Goal: Find specific page/section: Find specific page/section

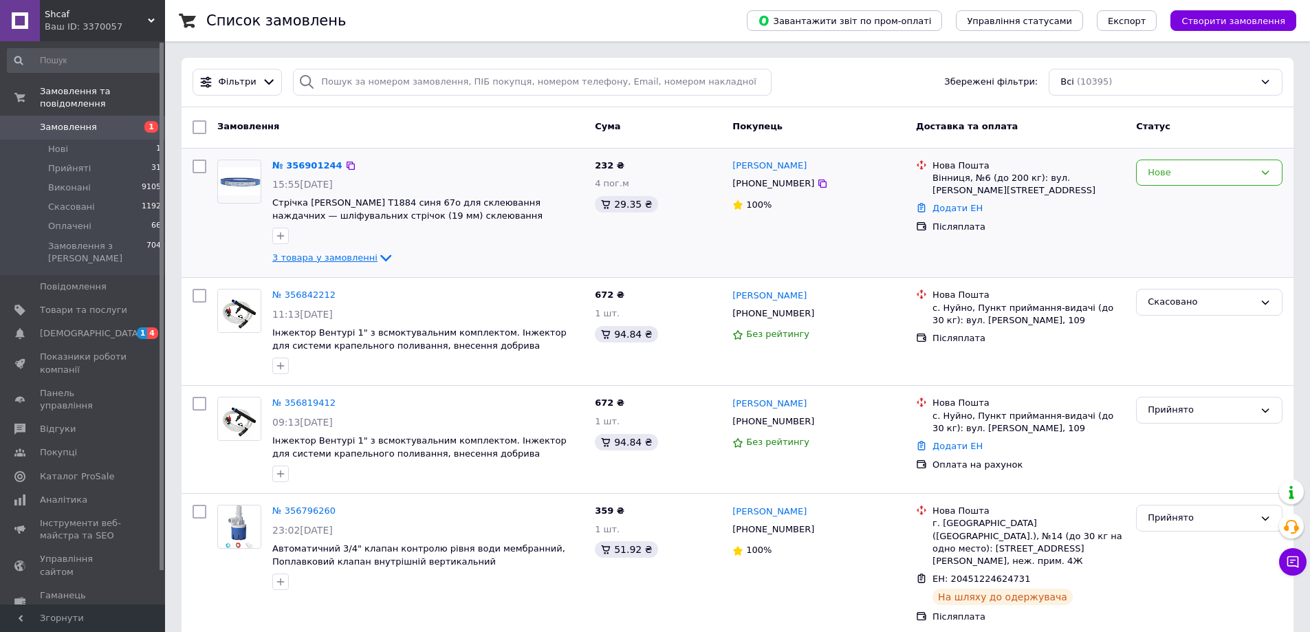
click at [334, 260] on span "3 товара у замовленні" at bounding box center [324, 257] width 105 height 10
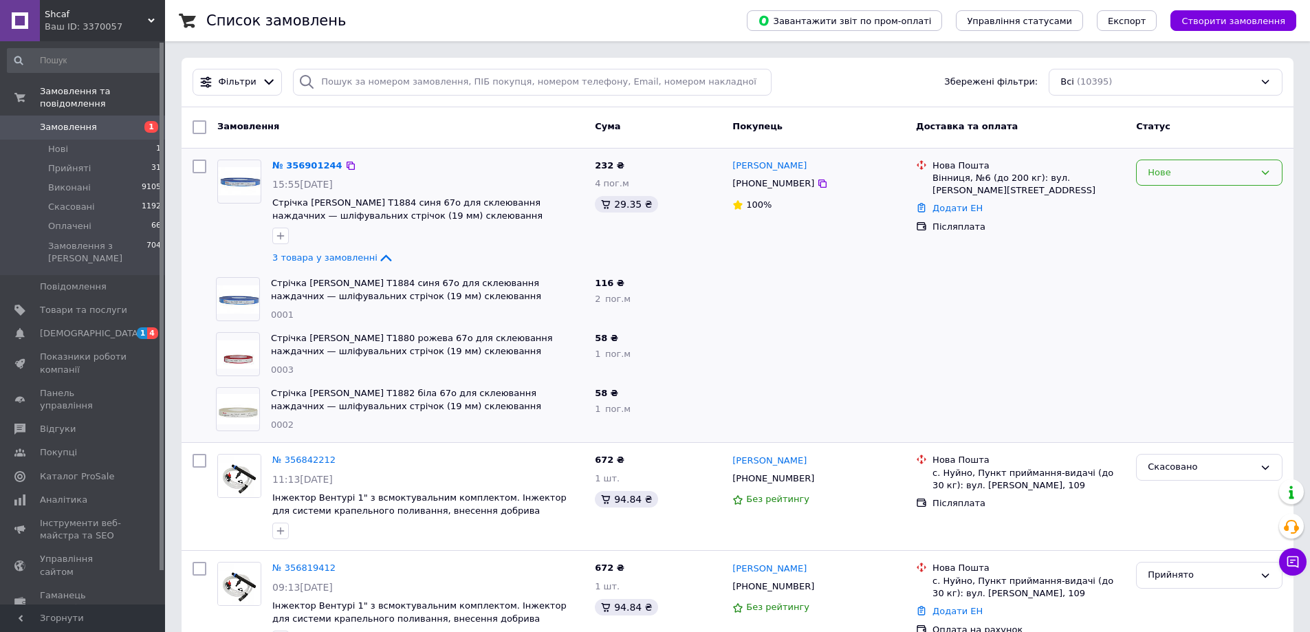
click at [1268, 173] on icon at bounding box center [1265, 172] width 11 height 11
click at [1190, 202] on li "Прийнято" at bounding box center [1209, 200] width 145 height 25
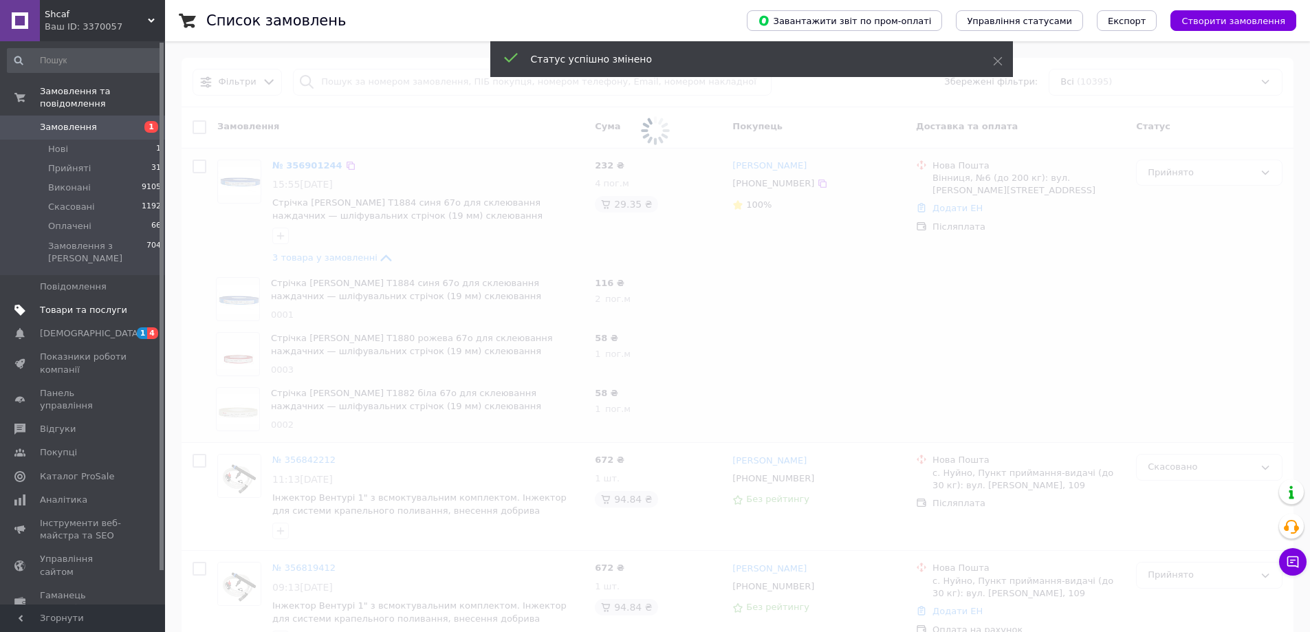
click at [80, 304] on span "Товари та послуги" at bounding box center [83, 310] width 87 height 12
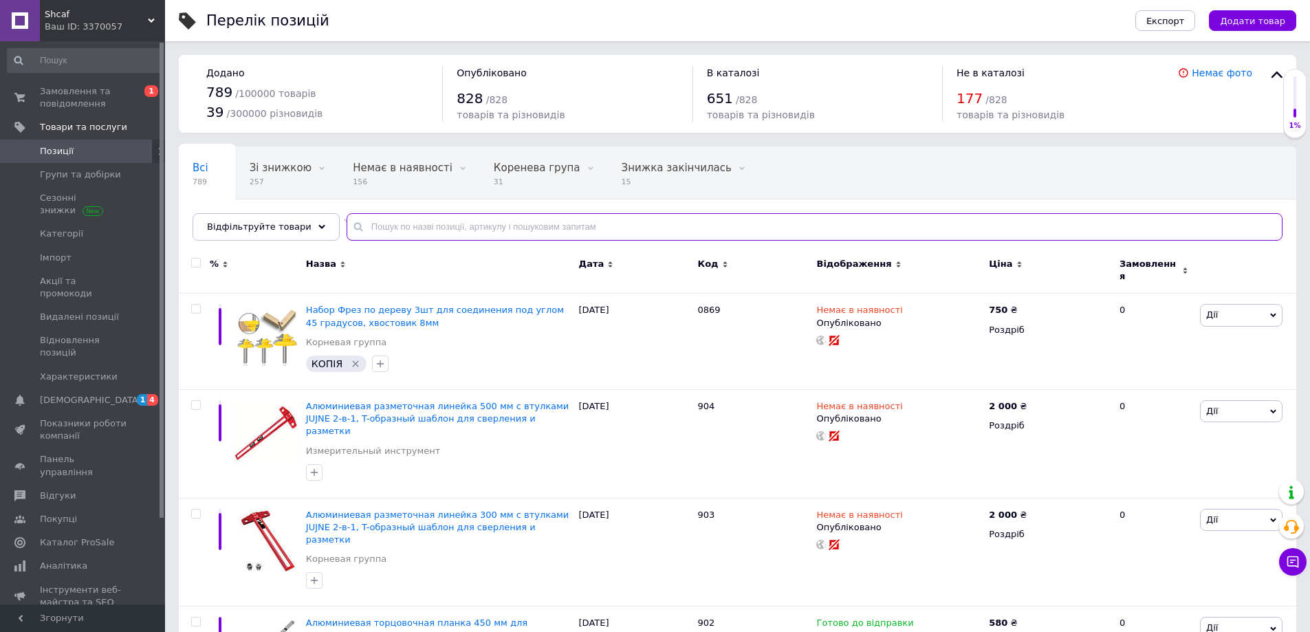
click at [379, 220] on input "text" at bounding box center [815, 227] width 936 height 28
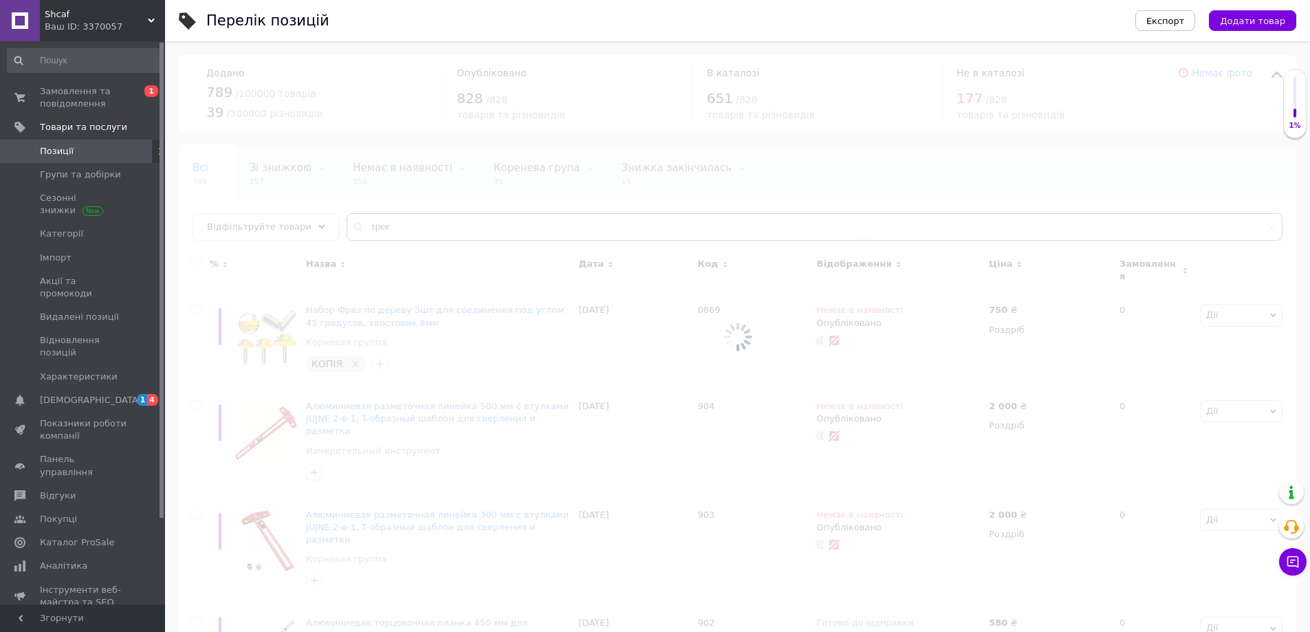
type input "трек"
